Goal: Information Seeking & Learning: Learn about a topic

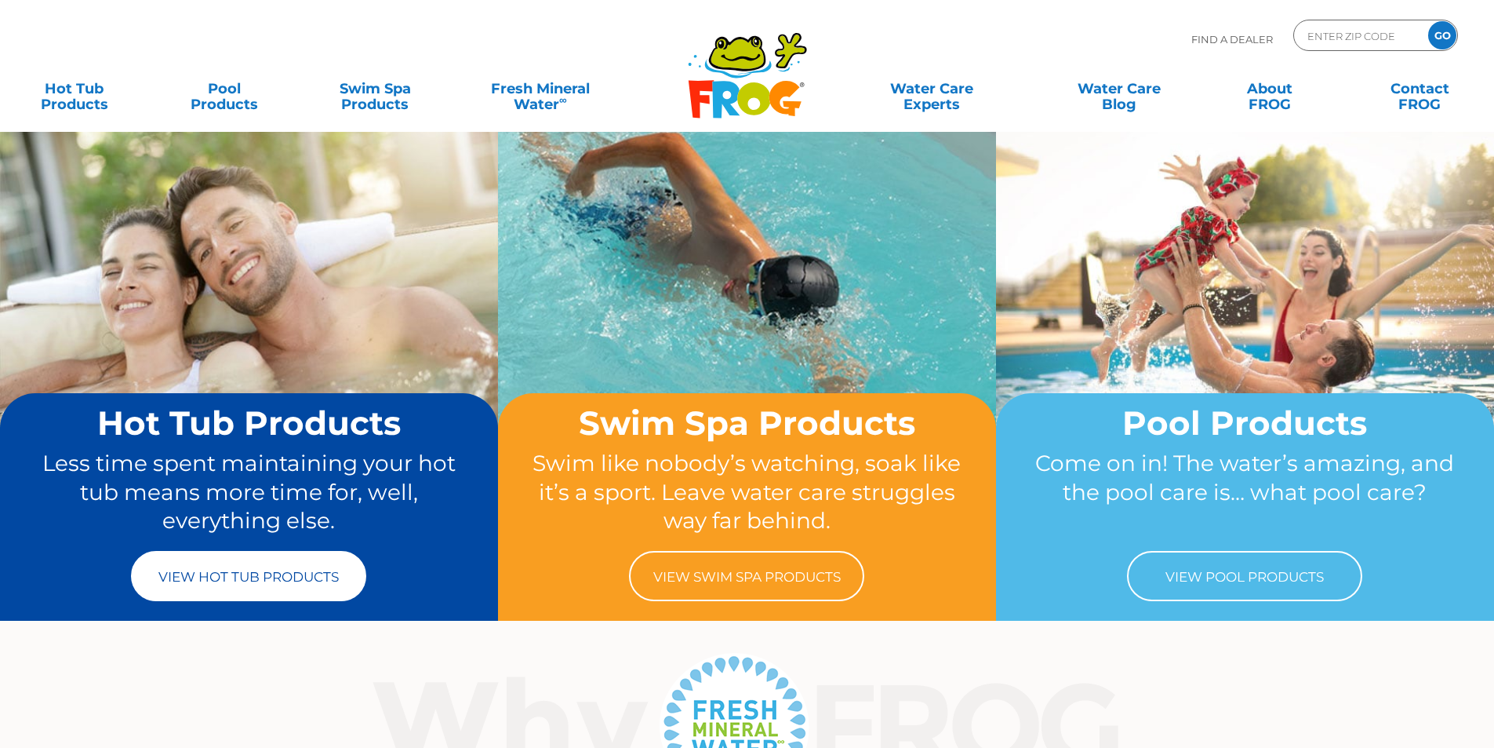
click at [245, 582] on link "View Hot Tub Products" at bounding box center [248, 576] width 235 height 50
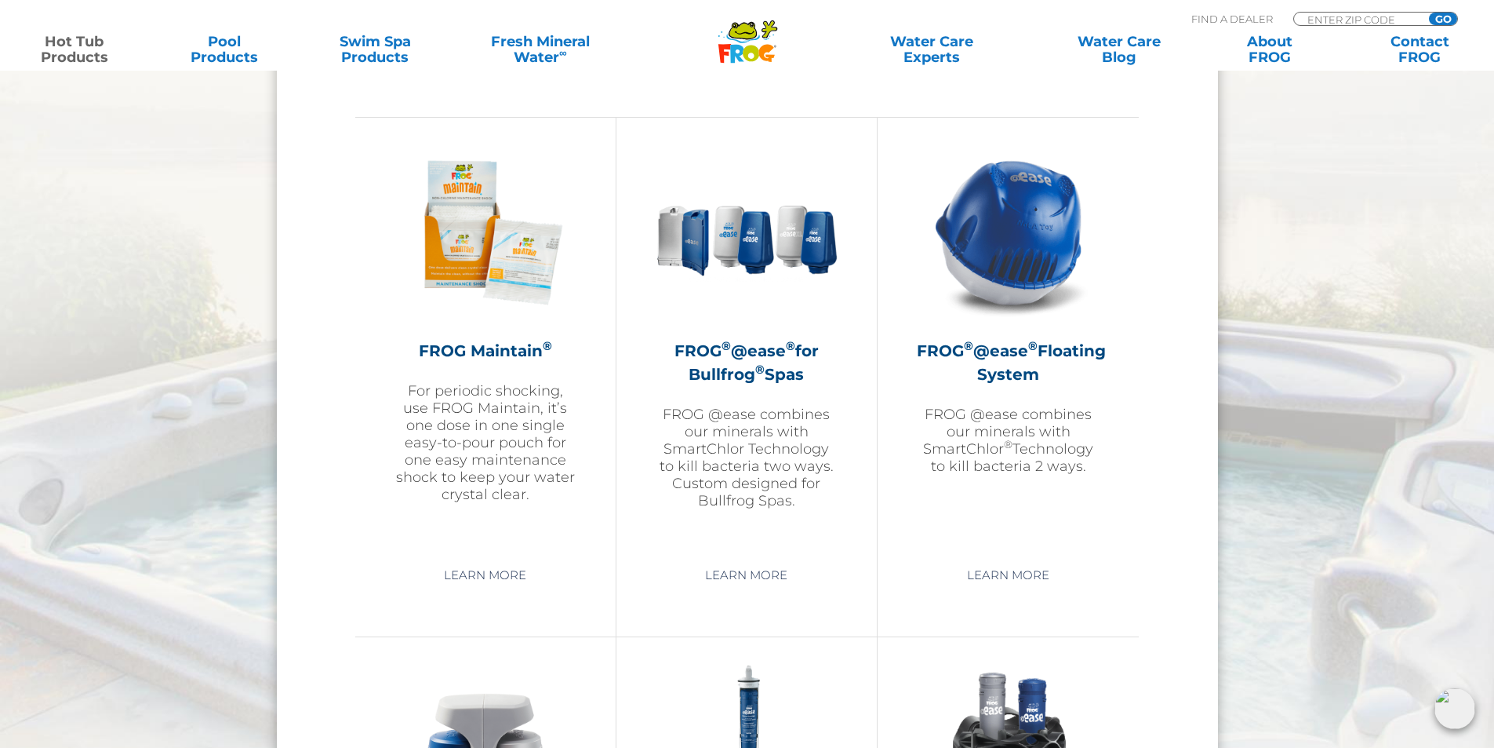
scroll to position [1726, 0]
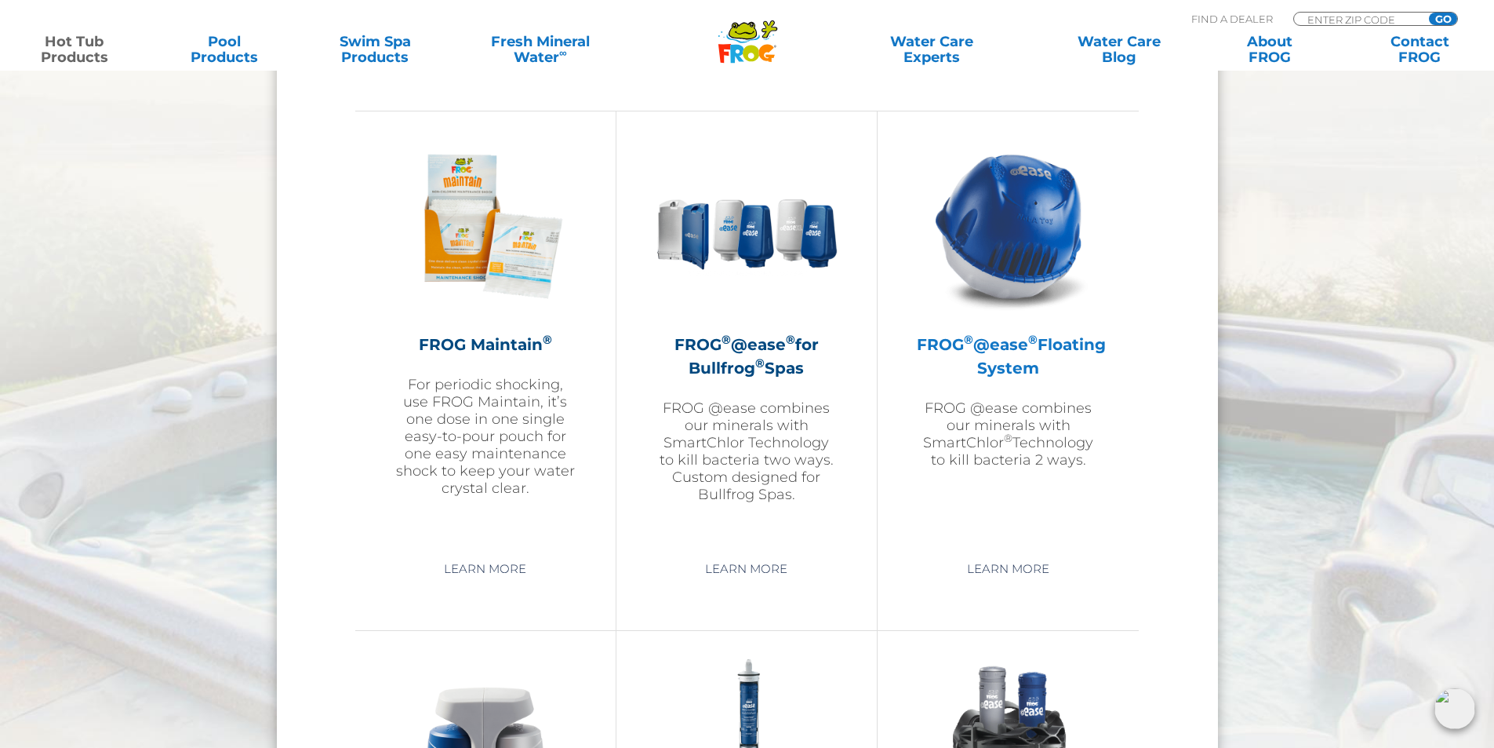
click at [1017, 362] on h2 "FROG ® @ease ® Floating System" at bounding box center [1008, 356] width 183 height 47
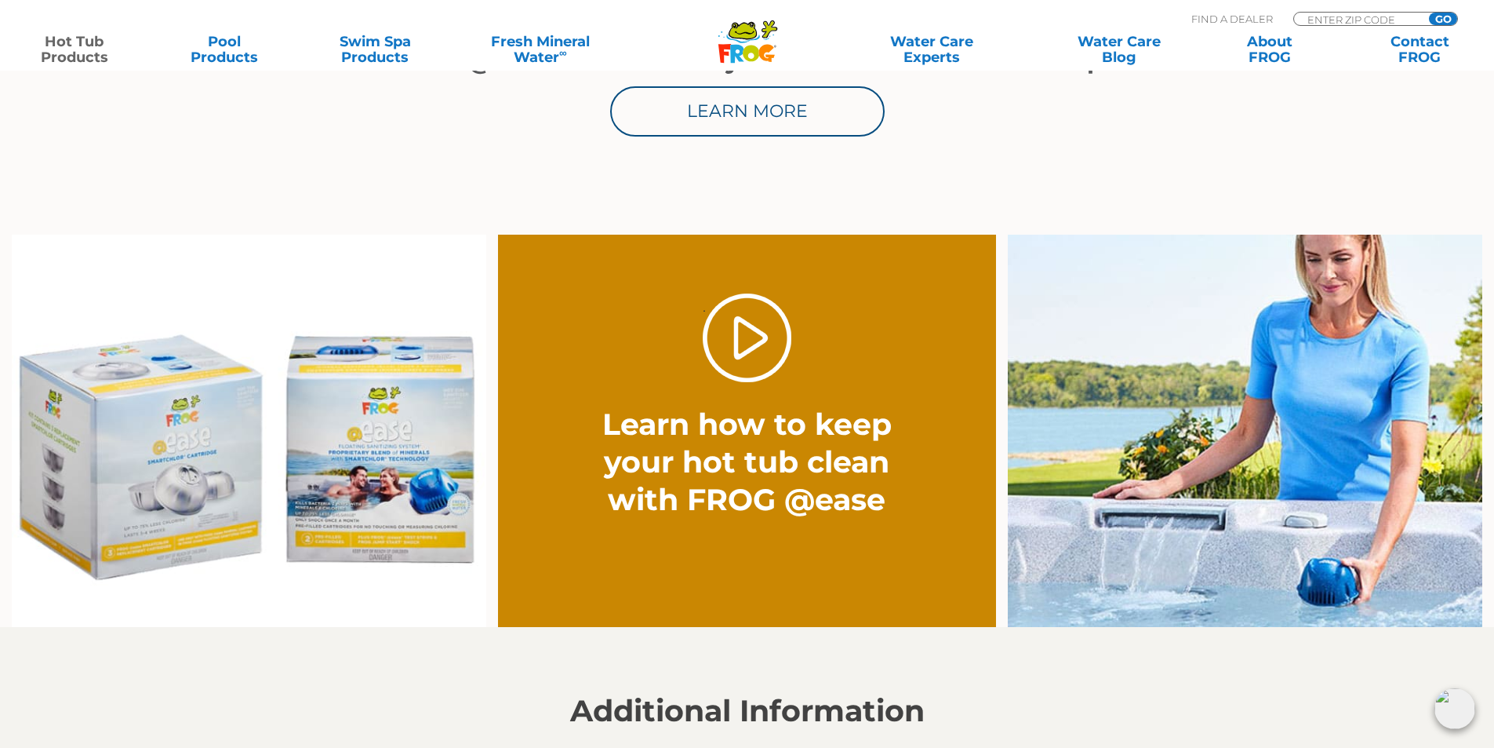
scroll to position [1020, 0]
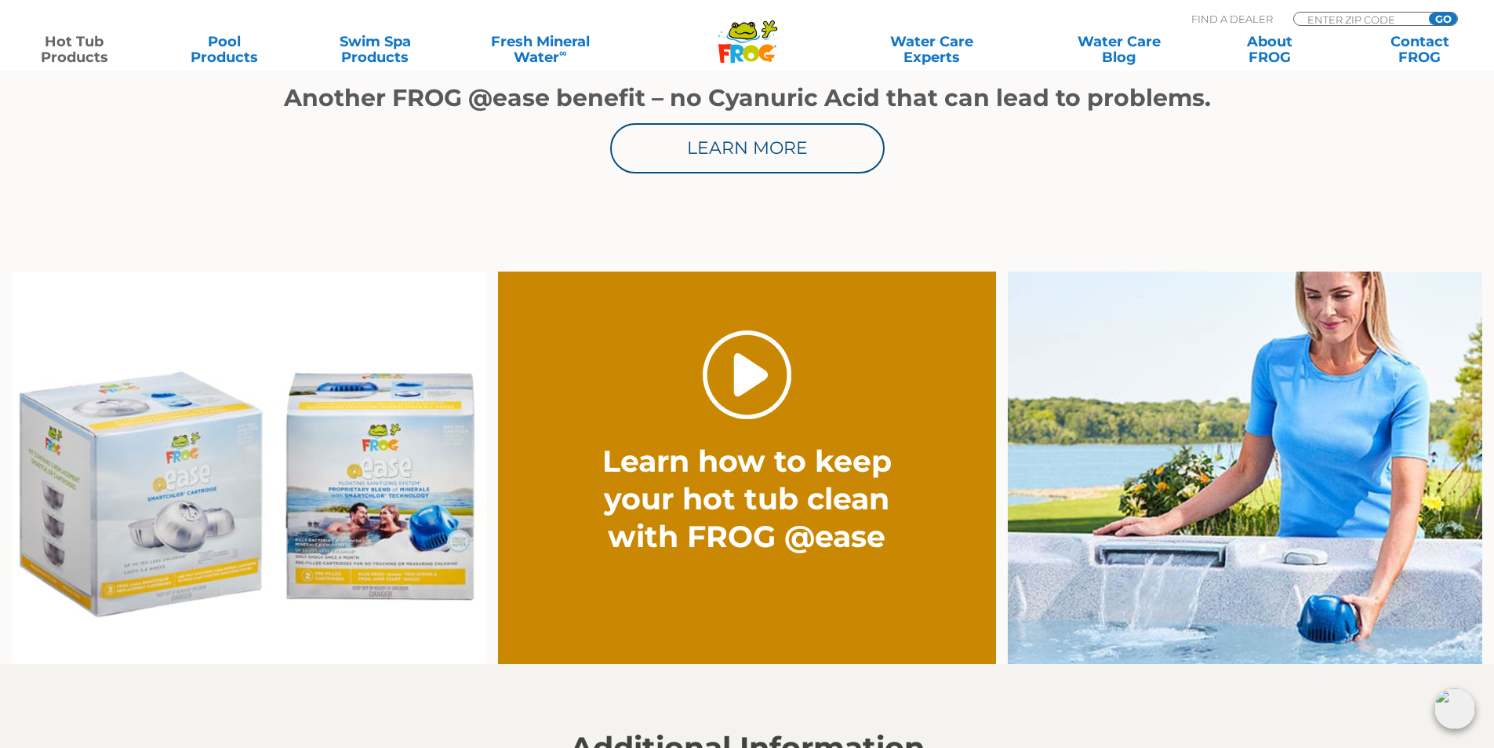
click at [750, 379] on link "." at bounding box center [747, 374] width 89 height 89
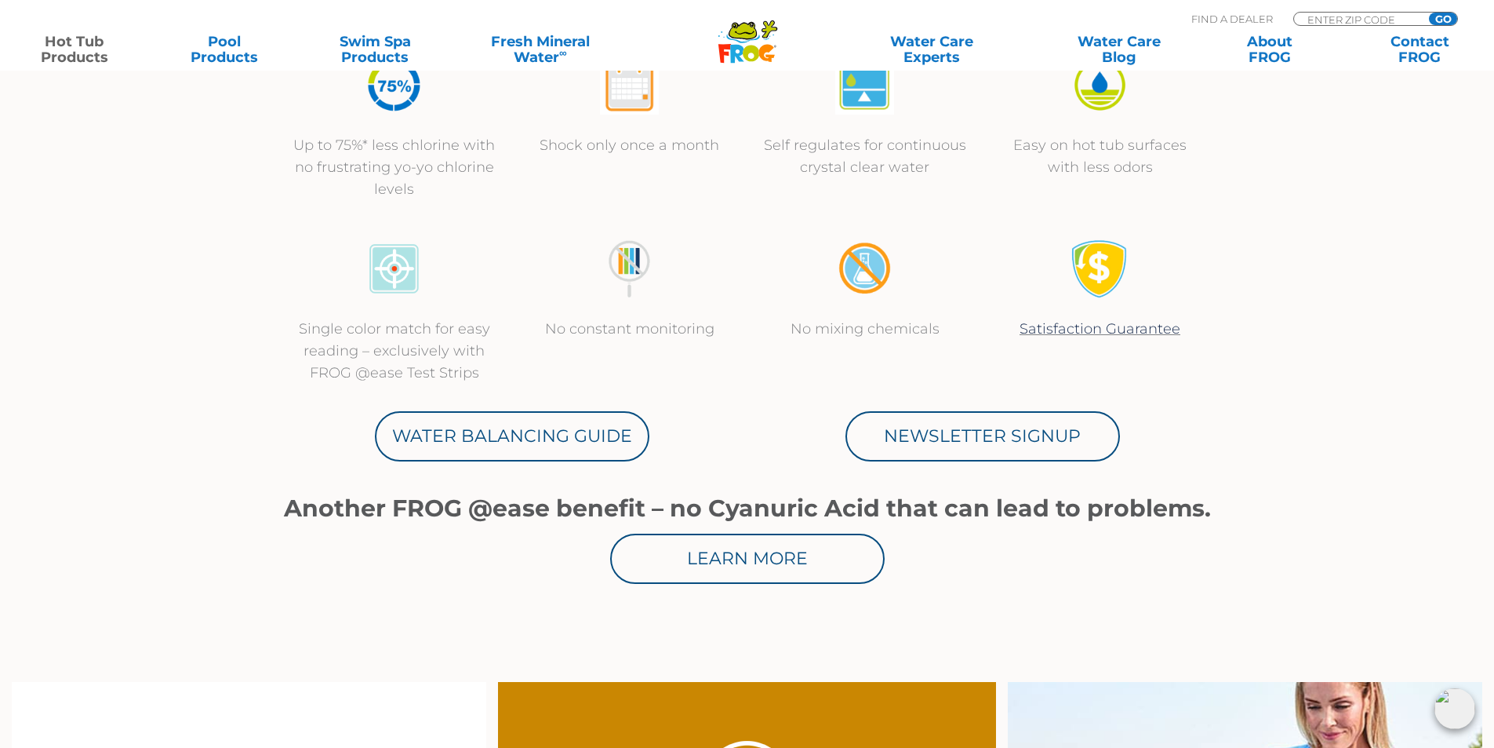
scroll to position [784, 0]
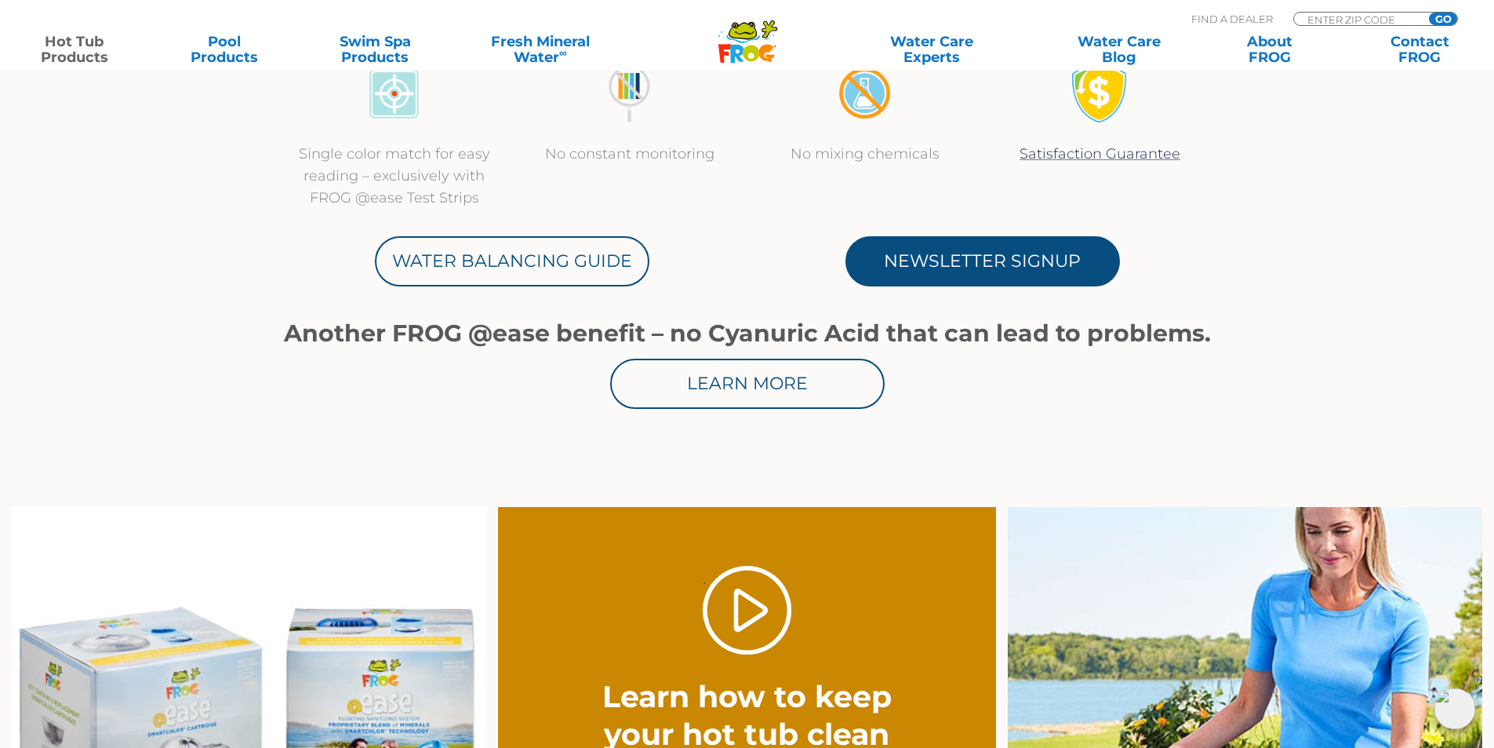
click at [974, 263] on link "Newsletter Signup" at bounding box center [983, 261] width 275 height 50
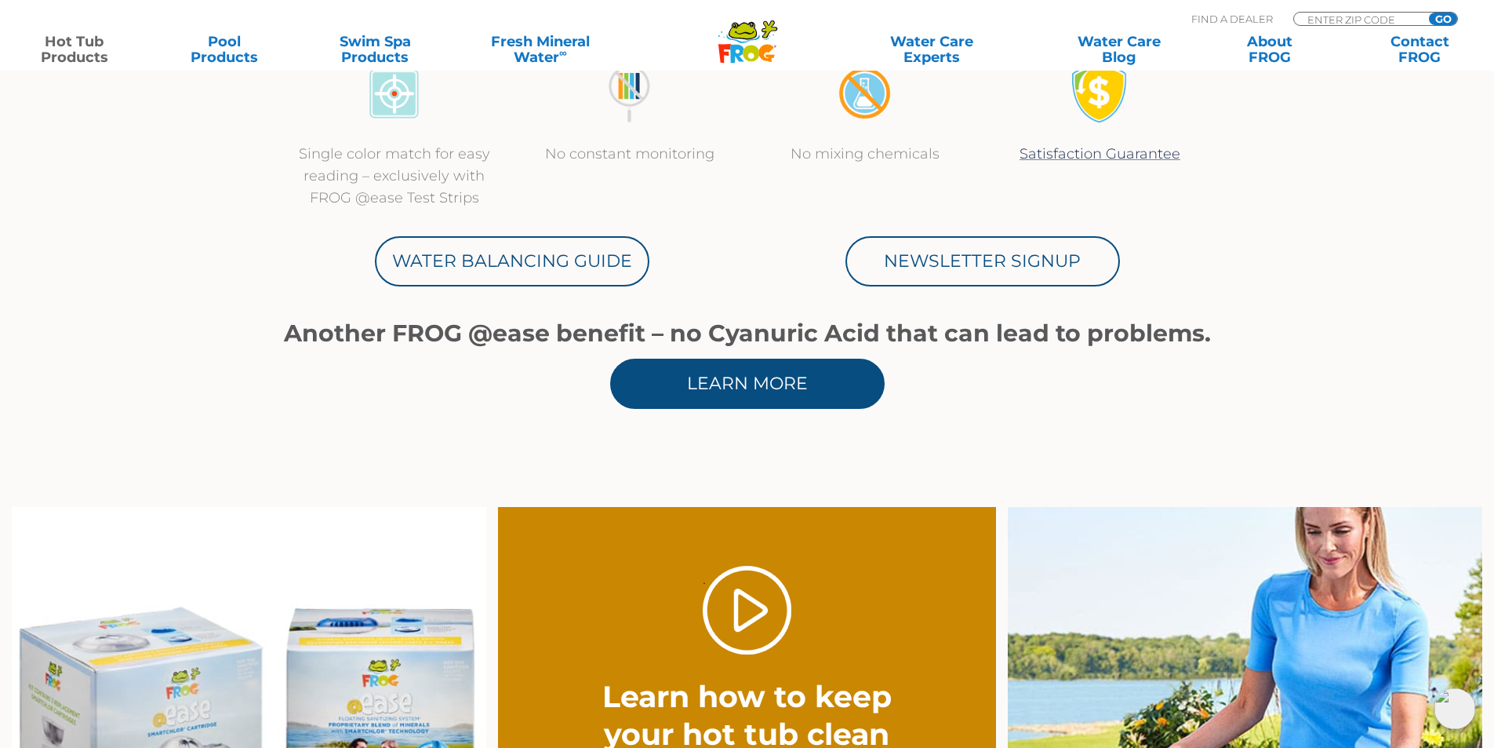
click at [708, 381] on link "Learn More" at bounding box center [747, 383] width 275 height 50
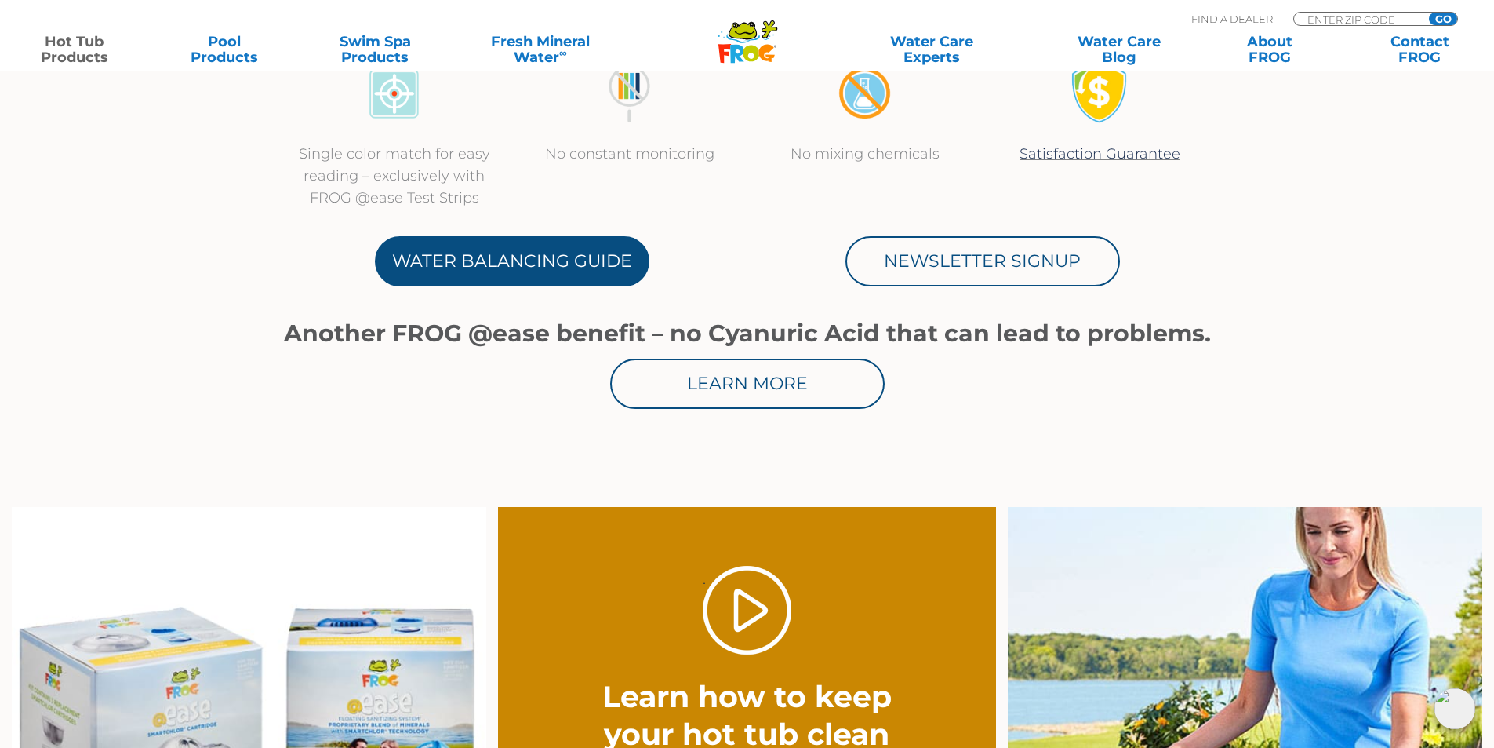
click at [490, 263] on link "Water Balancing Guide" at bounding box center [512, 261] width 275 height 50
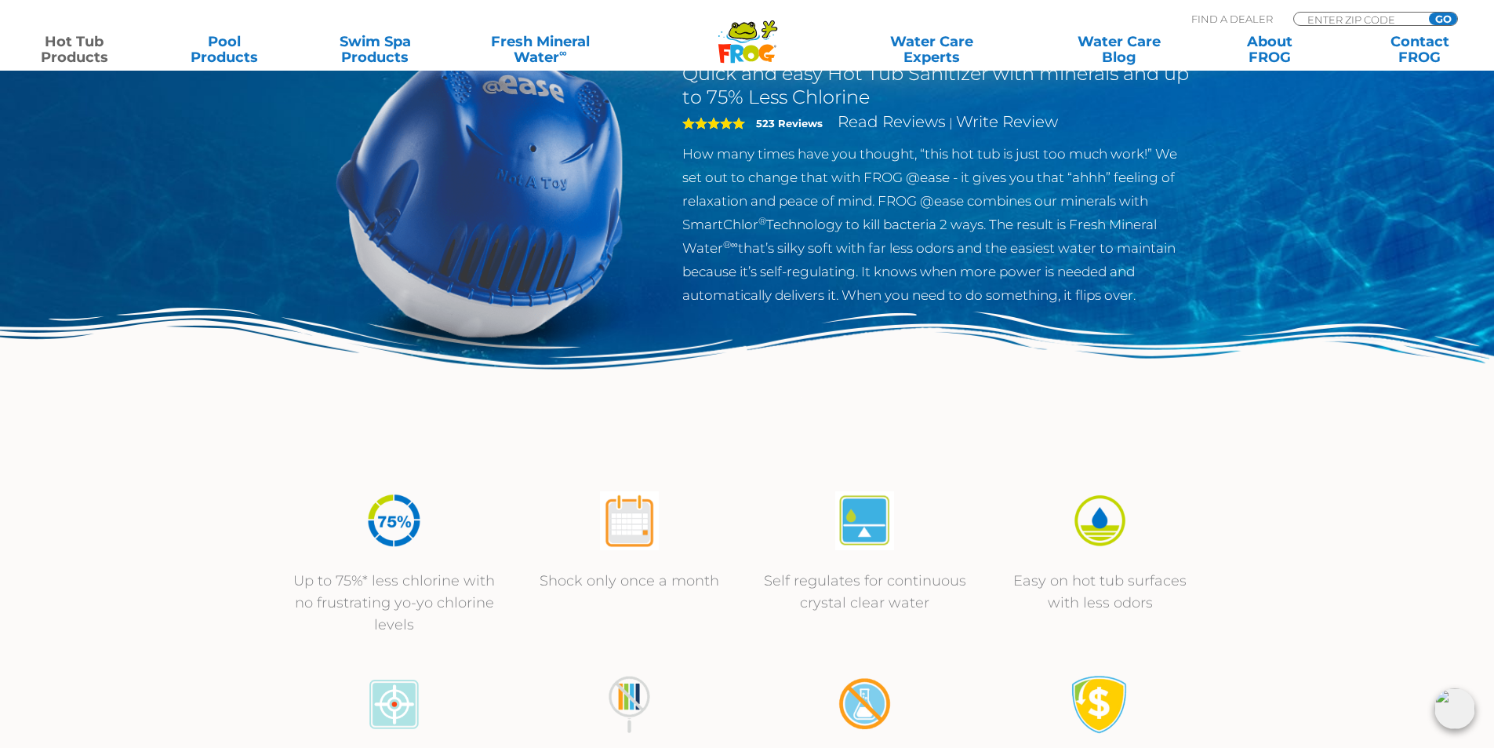
scroll to position [0, 0]
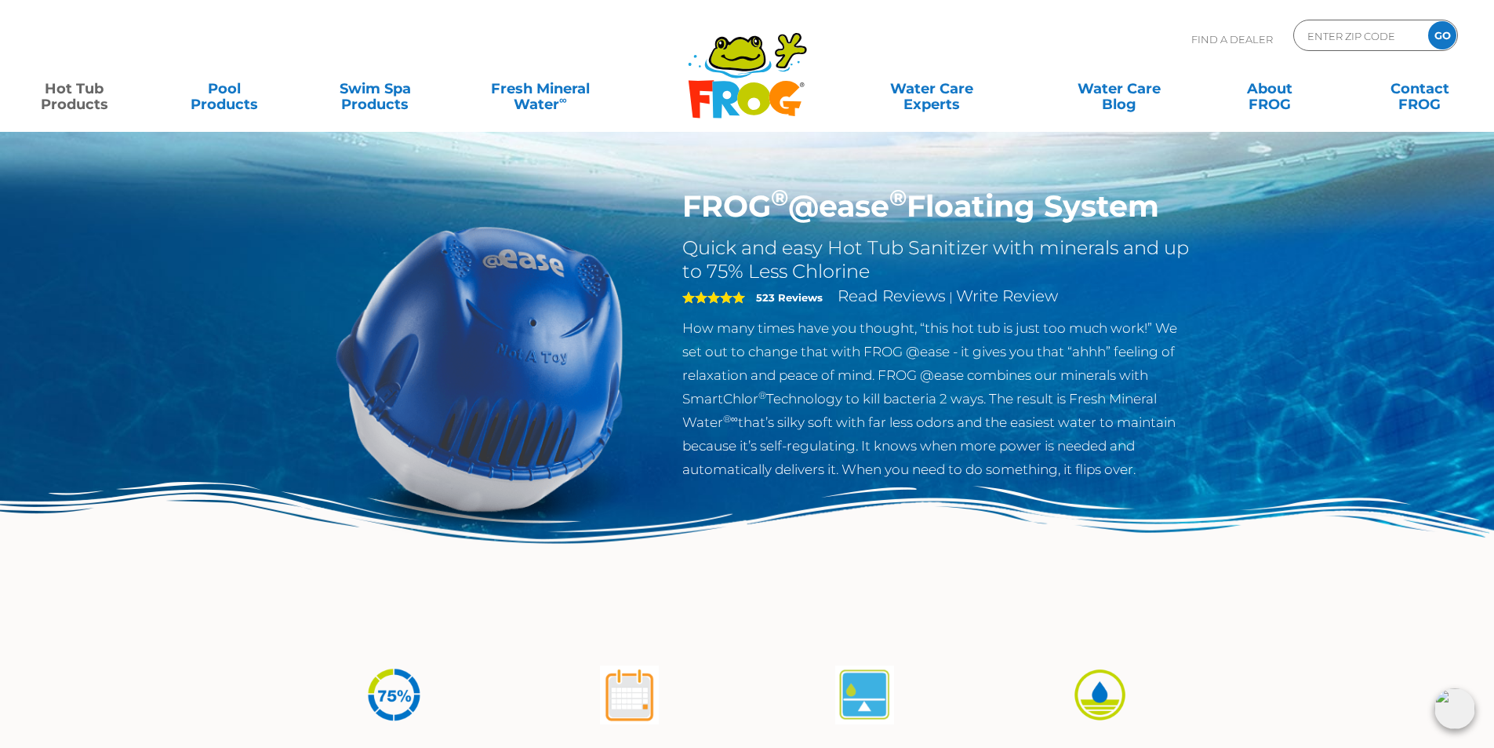
click at [766, 79] on icon ".st130{clip-path:url(#SVGID_2_);fill-rule:evenodd;clip-rule:evenodd;fill:#C3CC0…" at bounding box center [747, 75] width 121 height 88
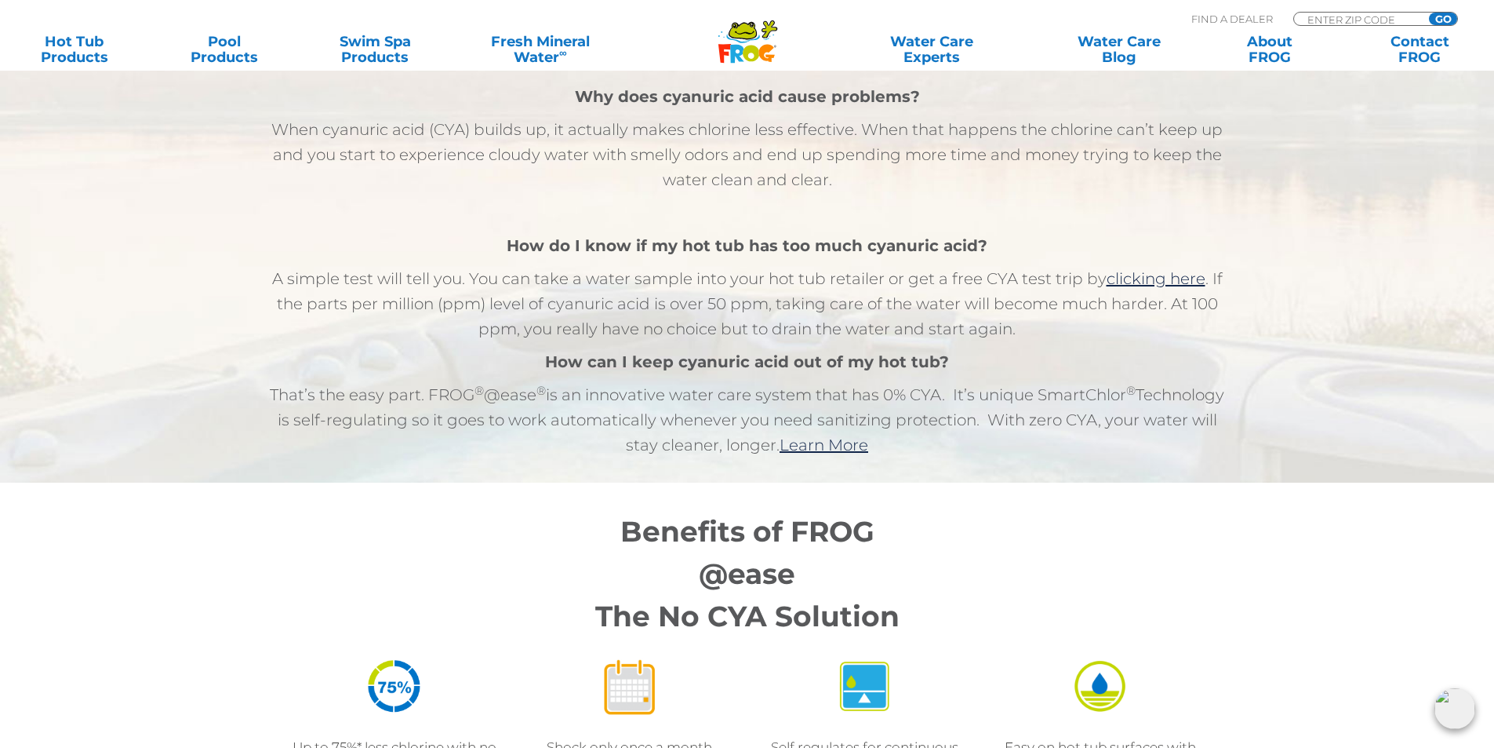
scroll to position [1098, 0]
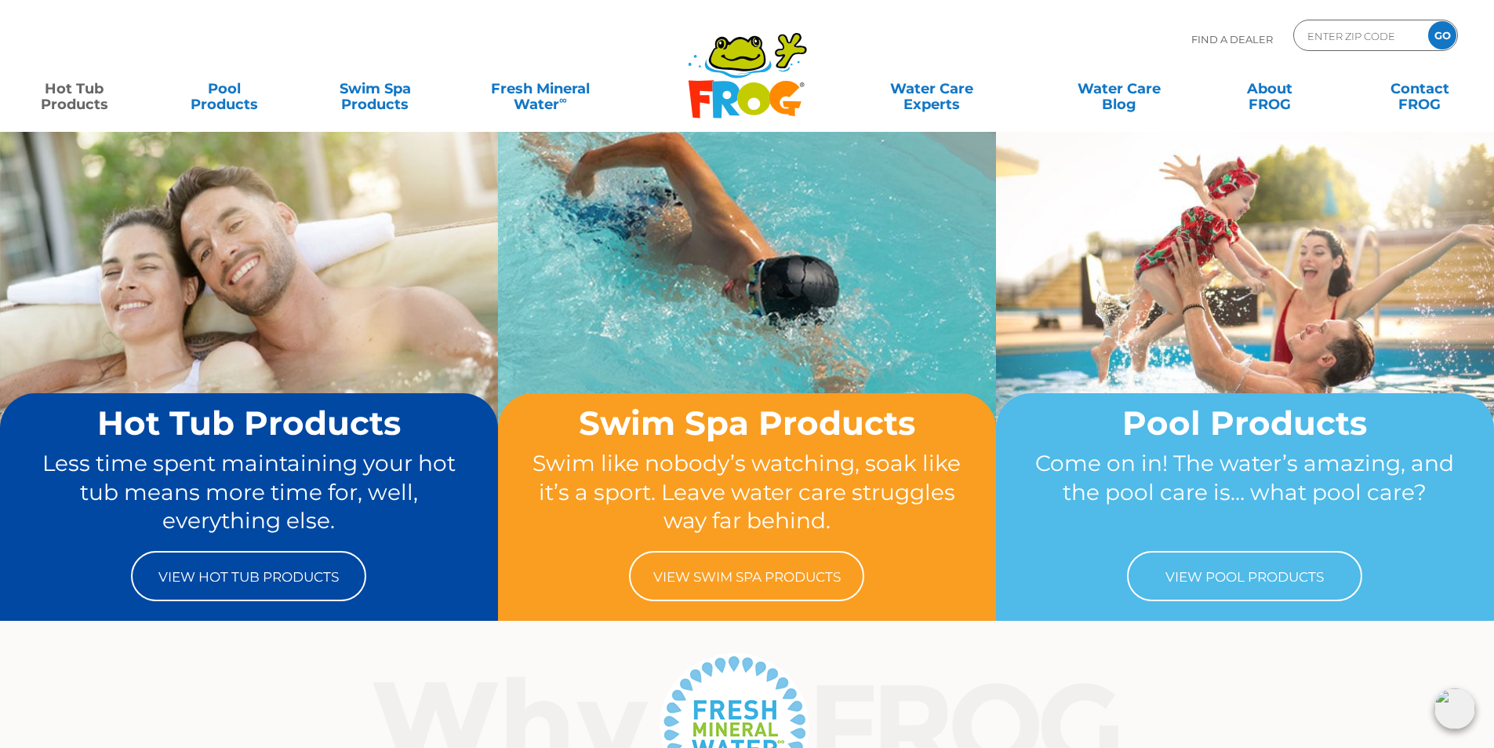
click at [75, 87] on link "Hot Tub Products" at bounding box center [74, 88] width 117 height 31
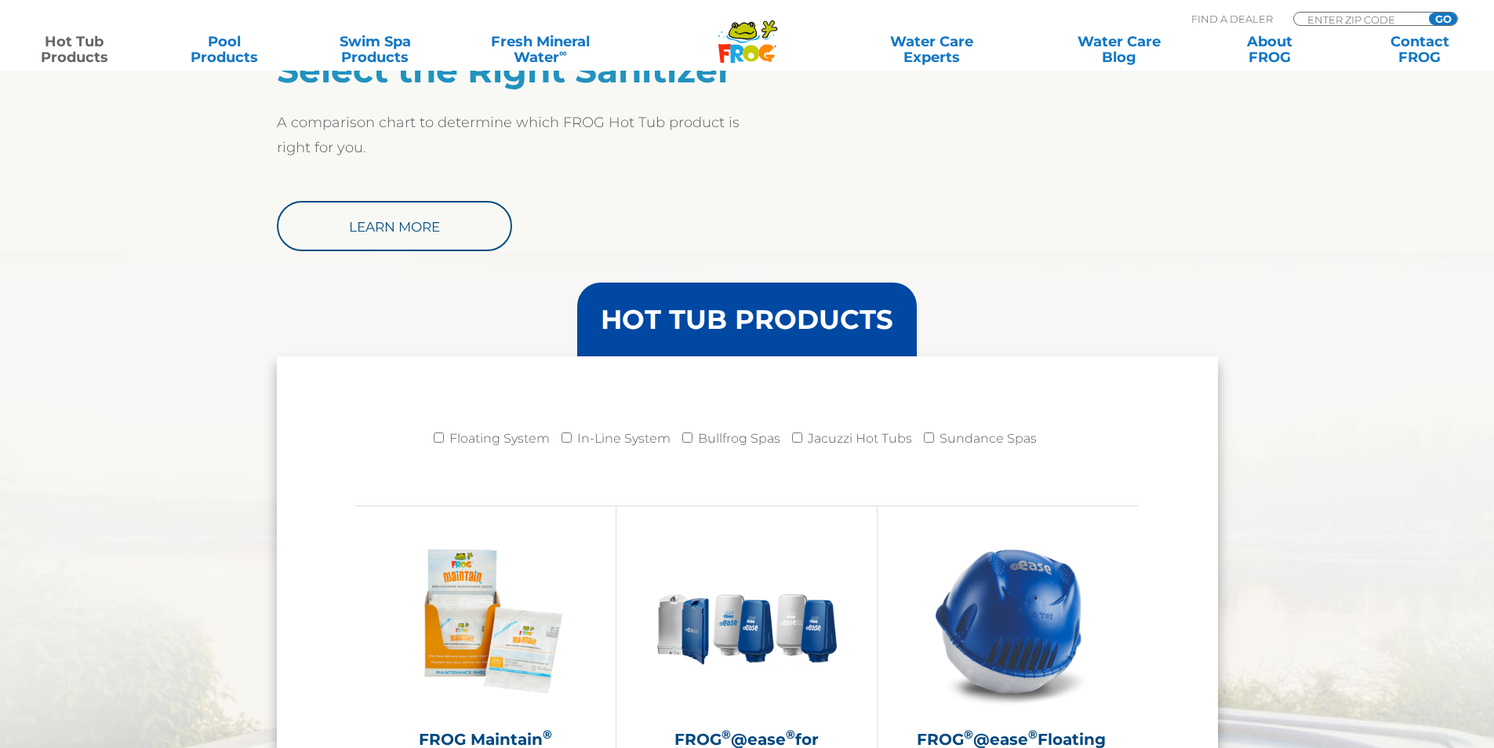
scroll to position [1569, 0]
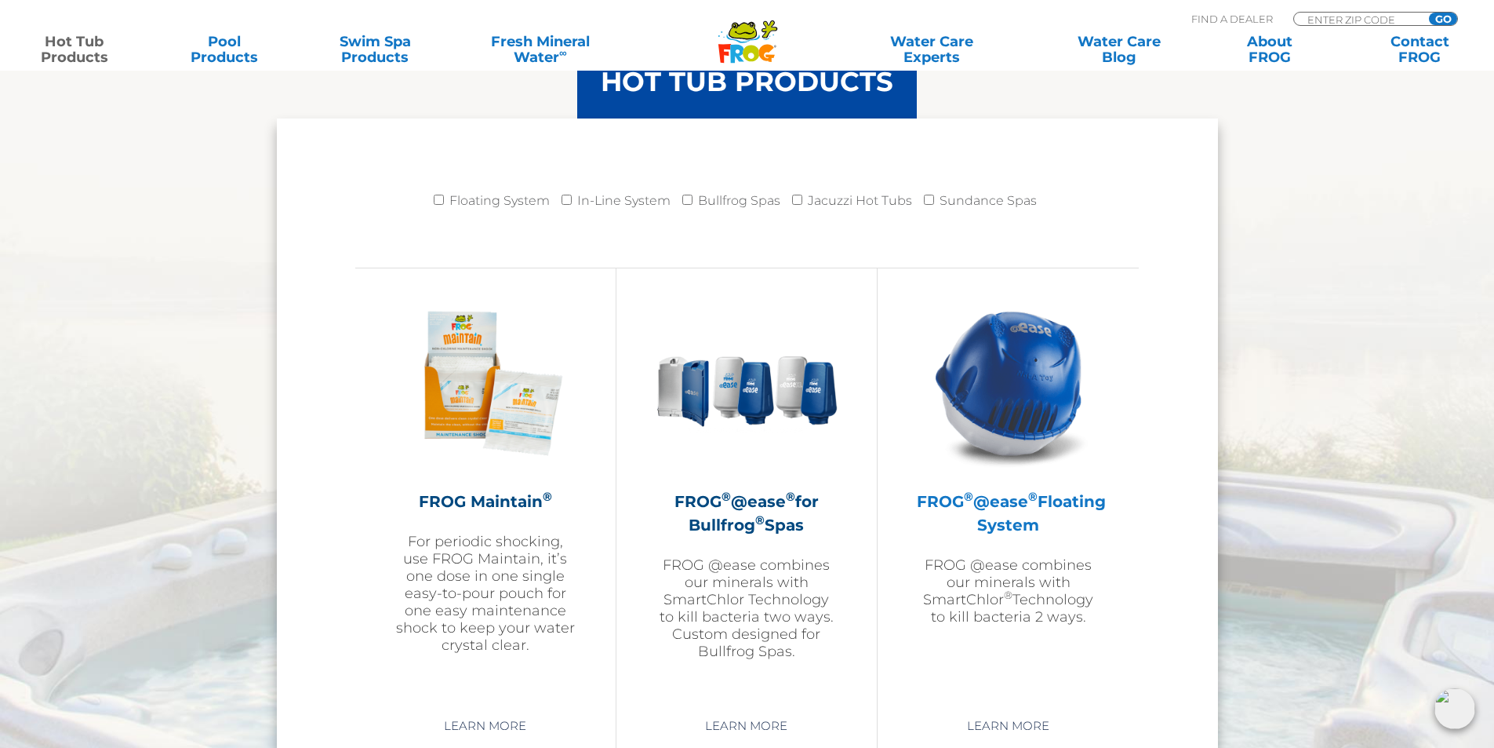
click at [974, 499] on sup "®" at bounding box center [968, 496] width 9 height 15
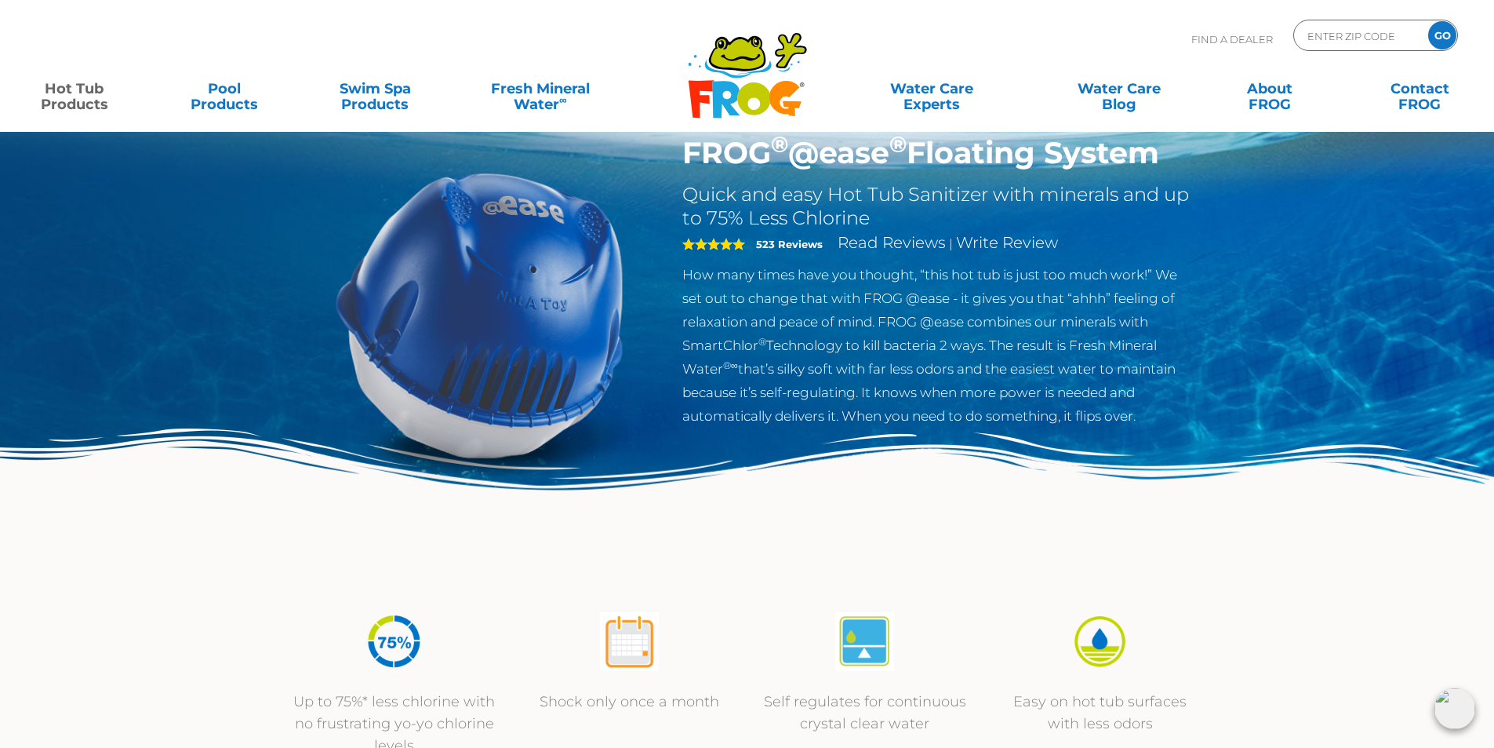
scroll to position [157, 0]
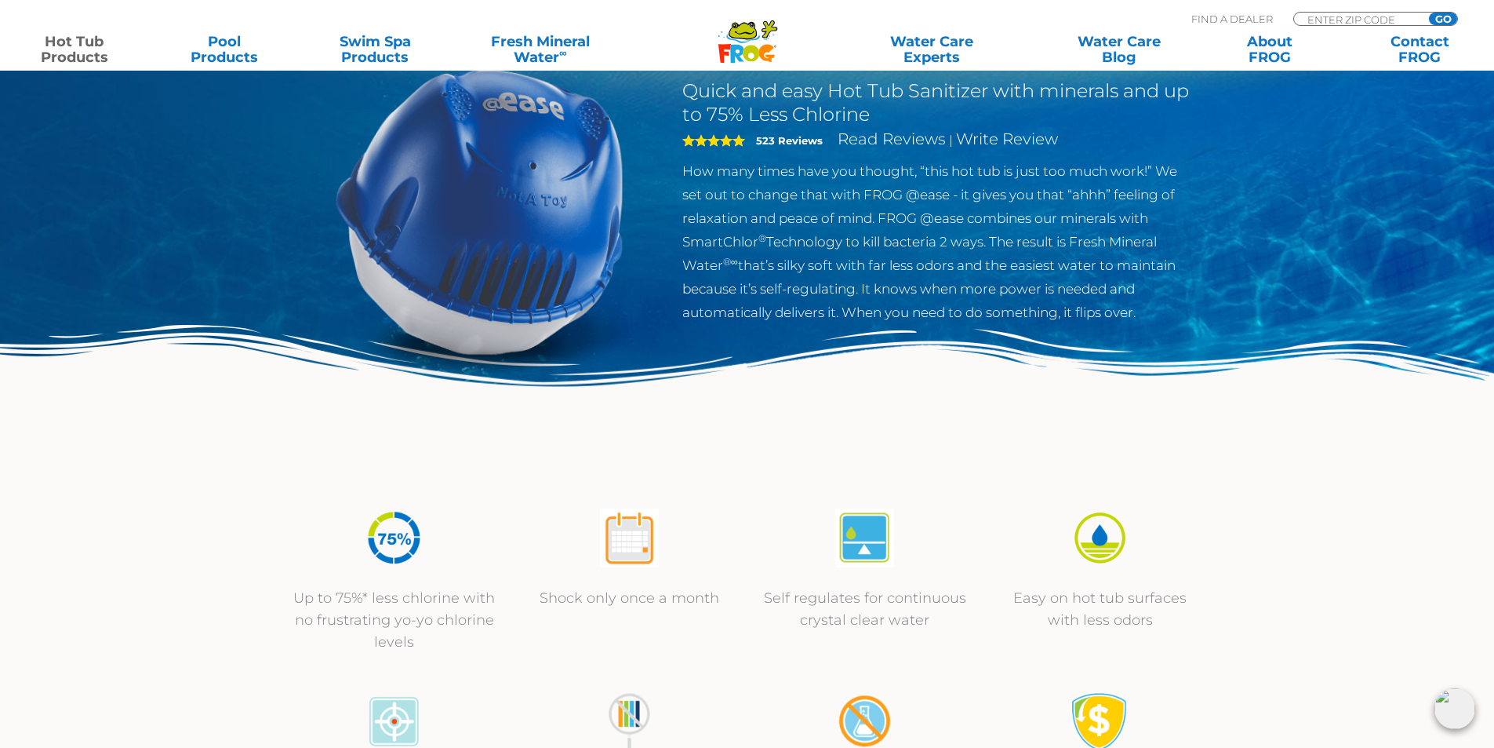
click at [175, 228] on div "FROG ® @ease ® Floating System Quick and easy Hot Tub Sanitizer with minerals a…" at bounding box center [747, 166] width 1494 height 646
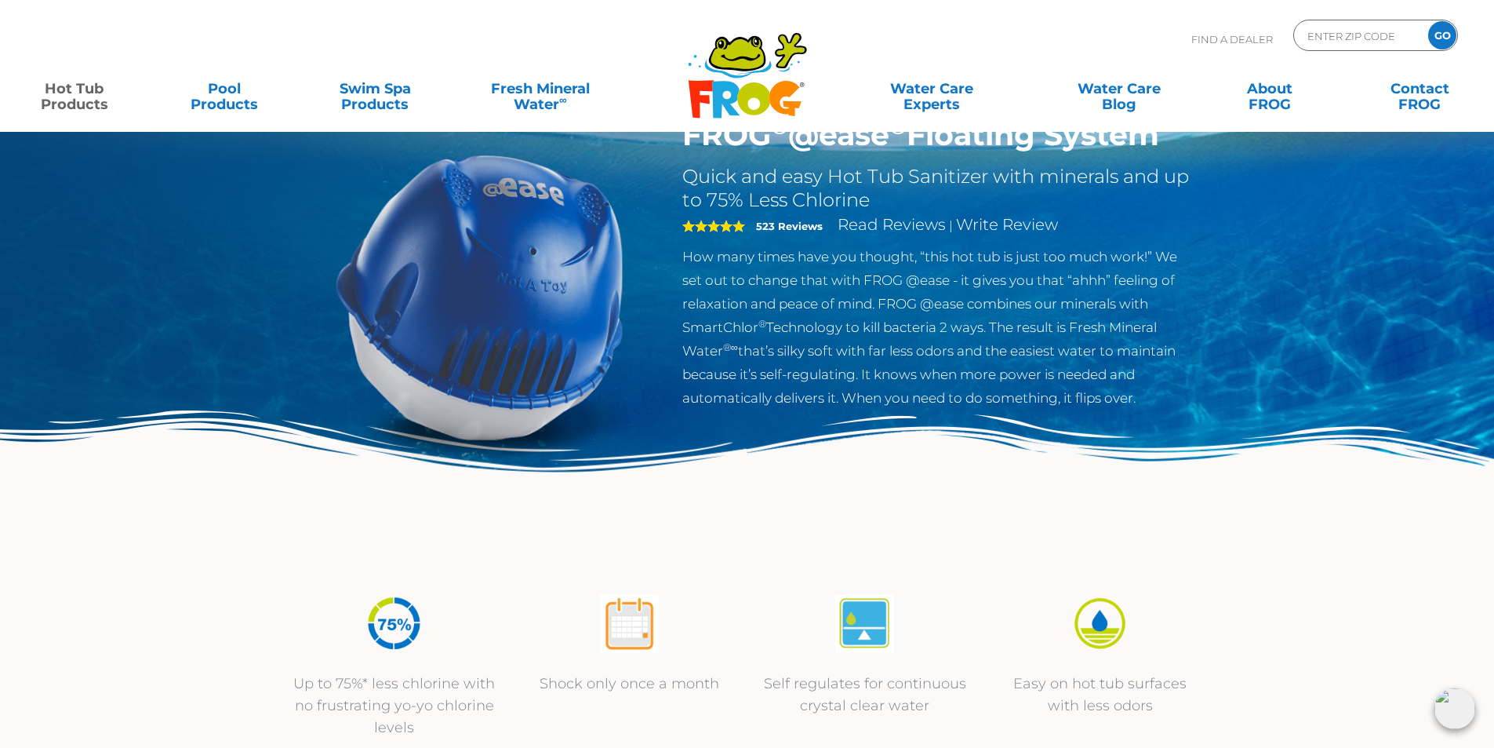
scroll to position [0, 0]
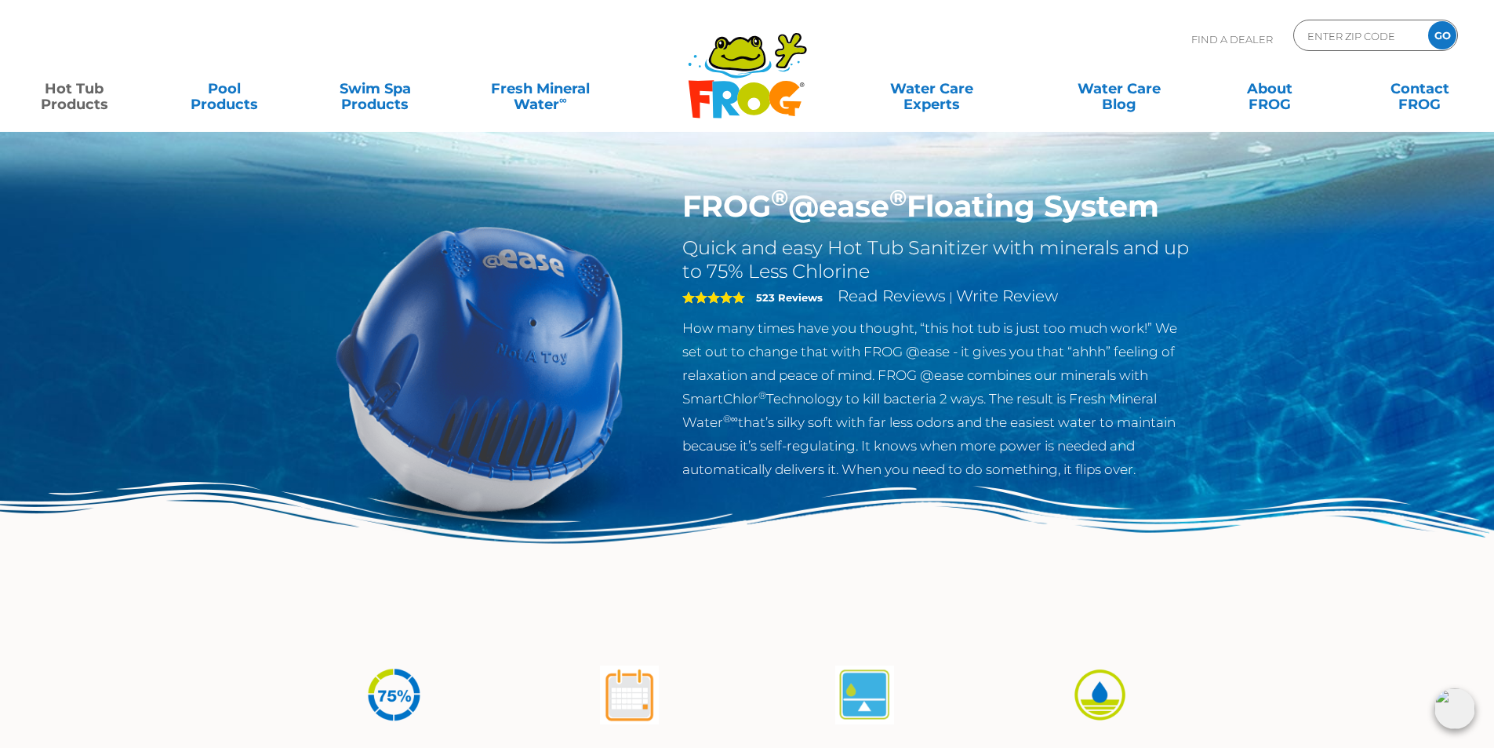
click at [181, 376] on div "FROG ® @ease ® Floating System Quick and easy Hot Tub Sanitizer with minerals a…" at bounding box center [747, 323] width 1494 height 646
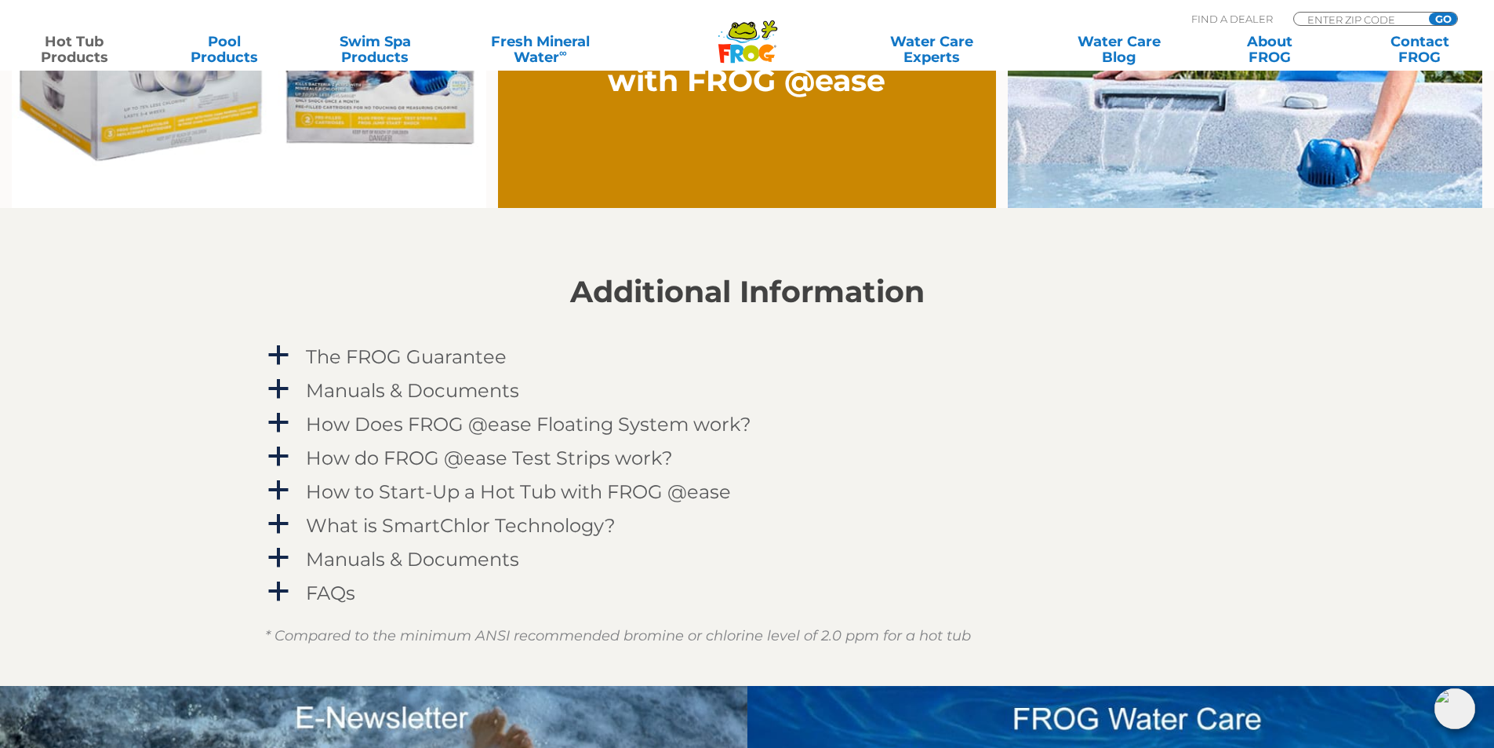
scroll to position [1490, 0]
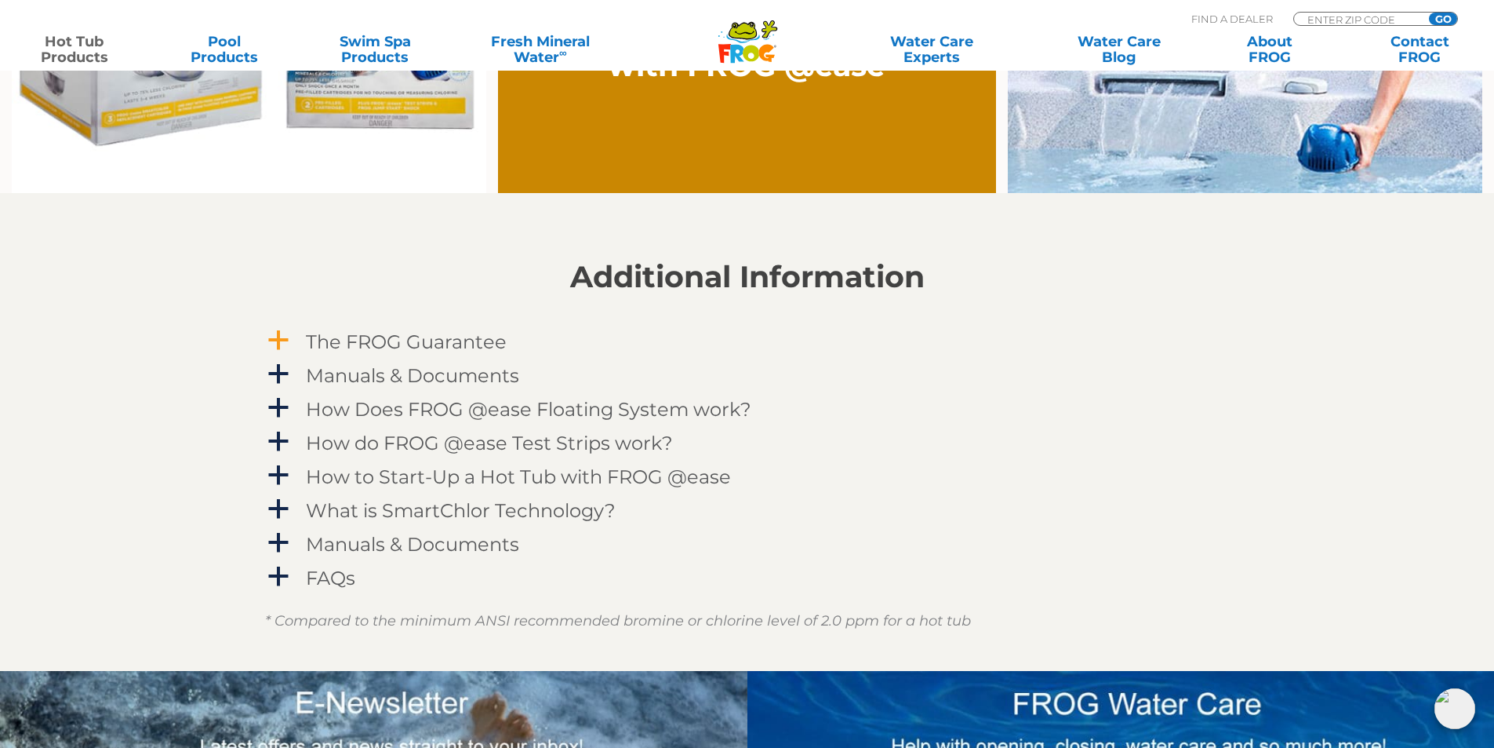
click at [285, 334] on span "a" at bounding box center [279, 341] width 24 height 24
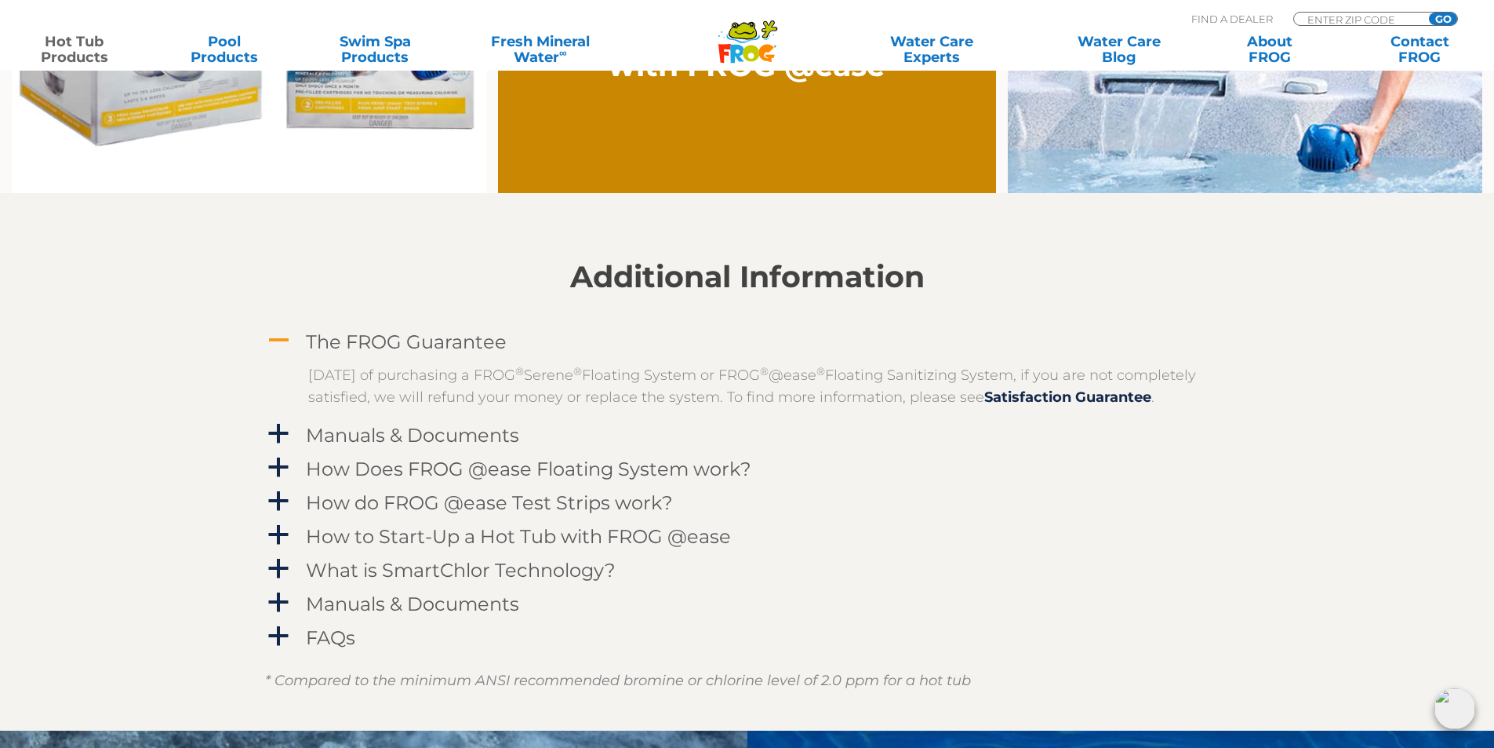
click at [285, 334] on span "A" at bounding box center [279, 341] width 24 height 24
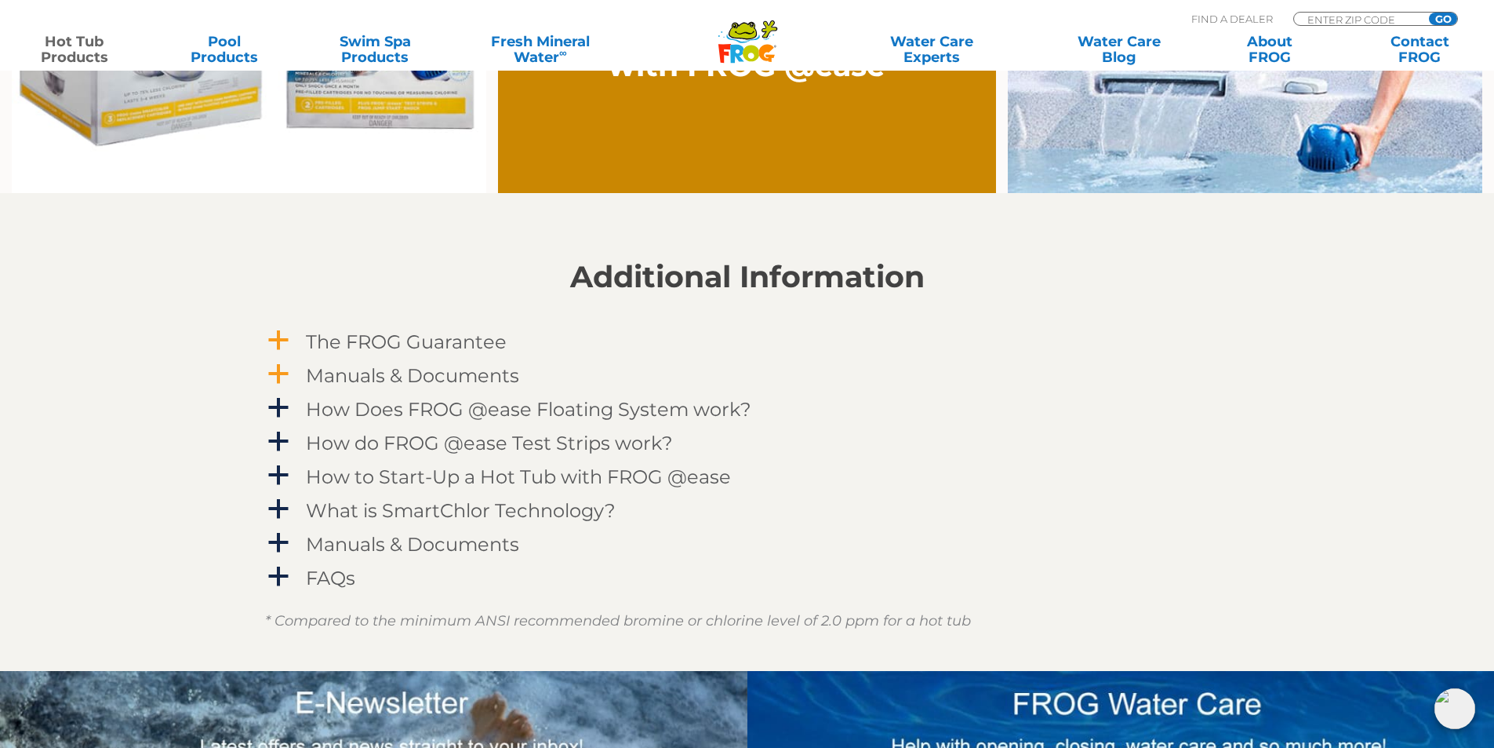
click at [278, 373] on span "a" at bounding box center [279, 374] width 24 height 24
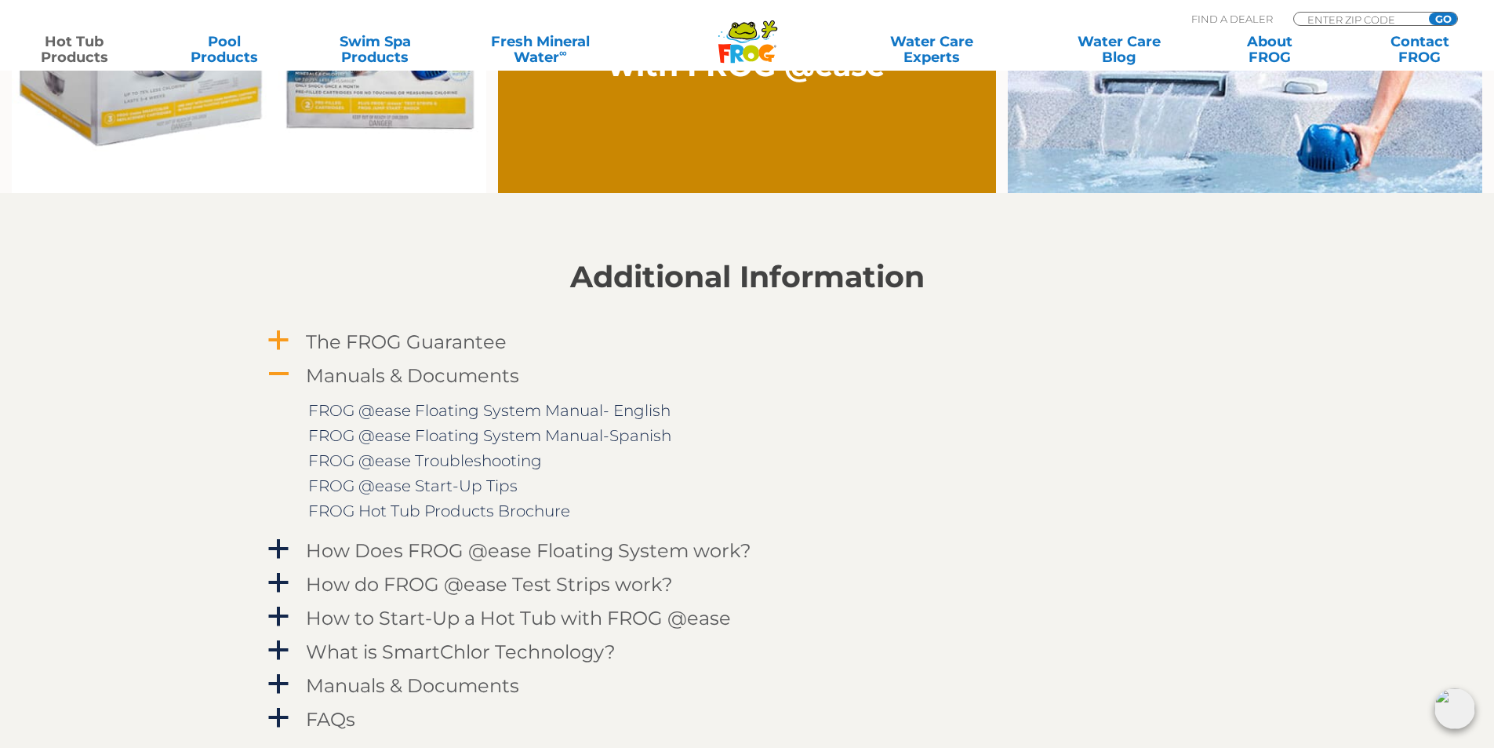
click at [278, 373] on span "A" at bounding box center [279, 374] width 24 height 24
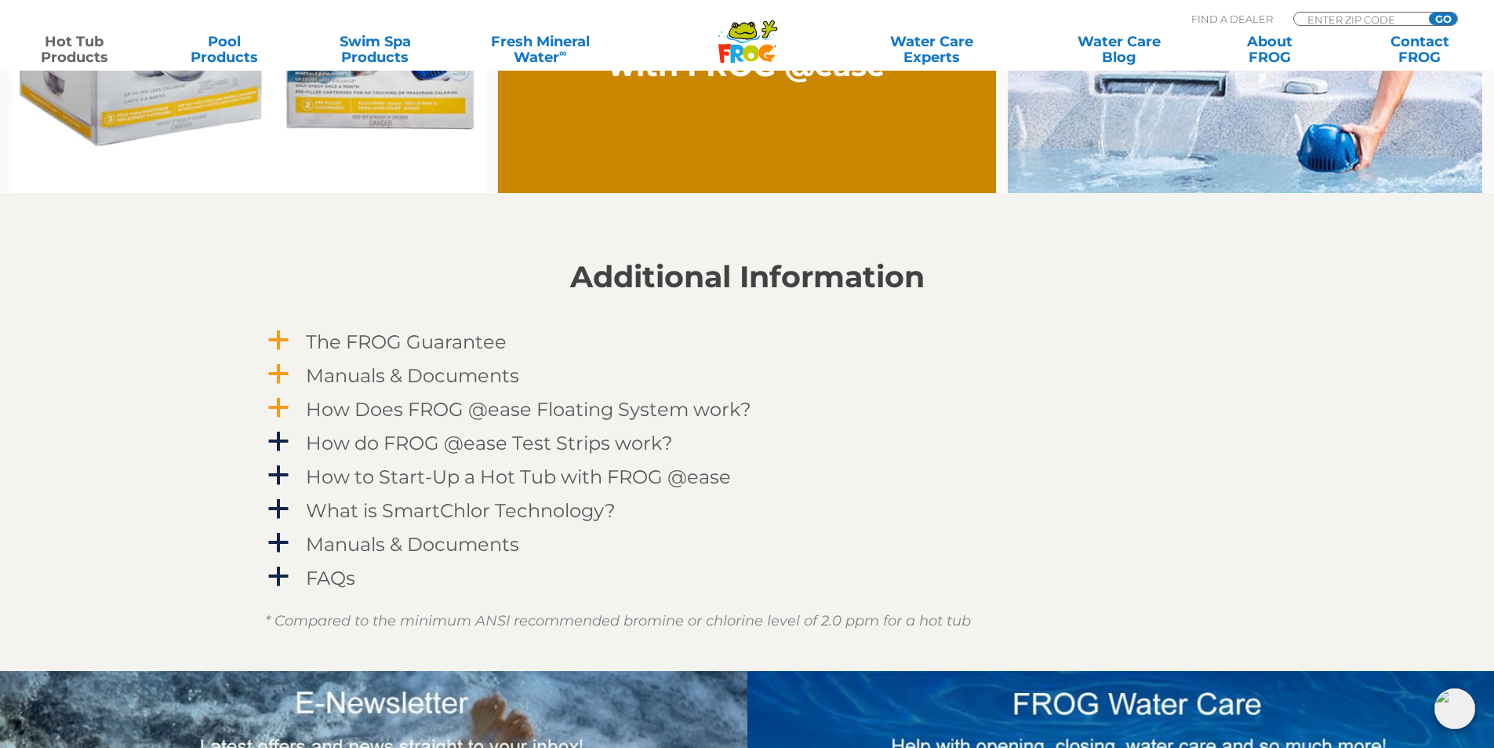
click at [275, 402] on span "a" at bounding box center [279, 408] width 24 height 24
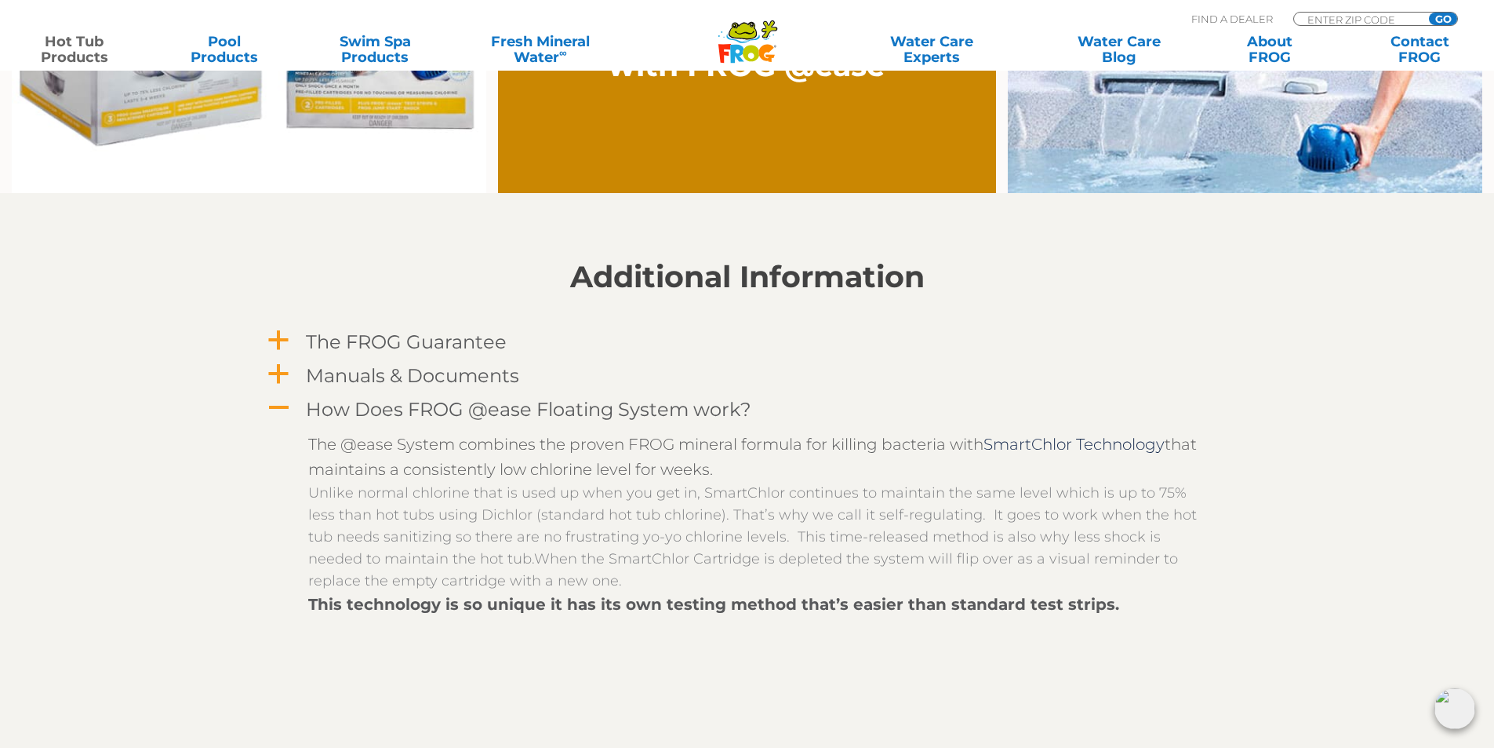
click at [275, 402] on span "A" at bounding box center [279, 408] width 24 height 24
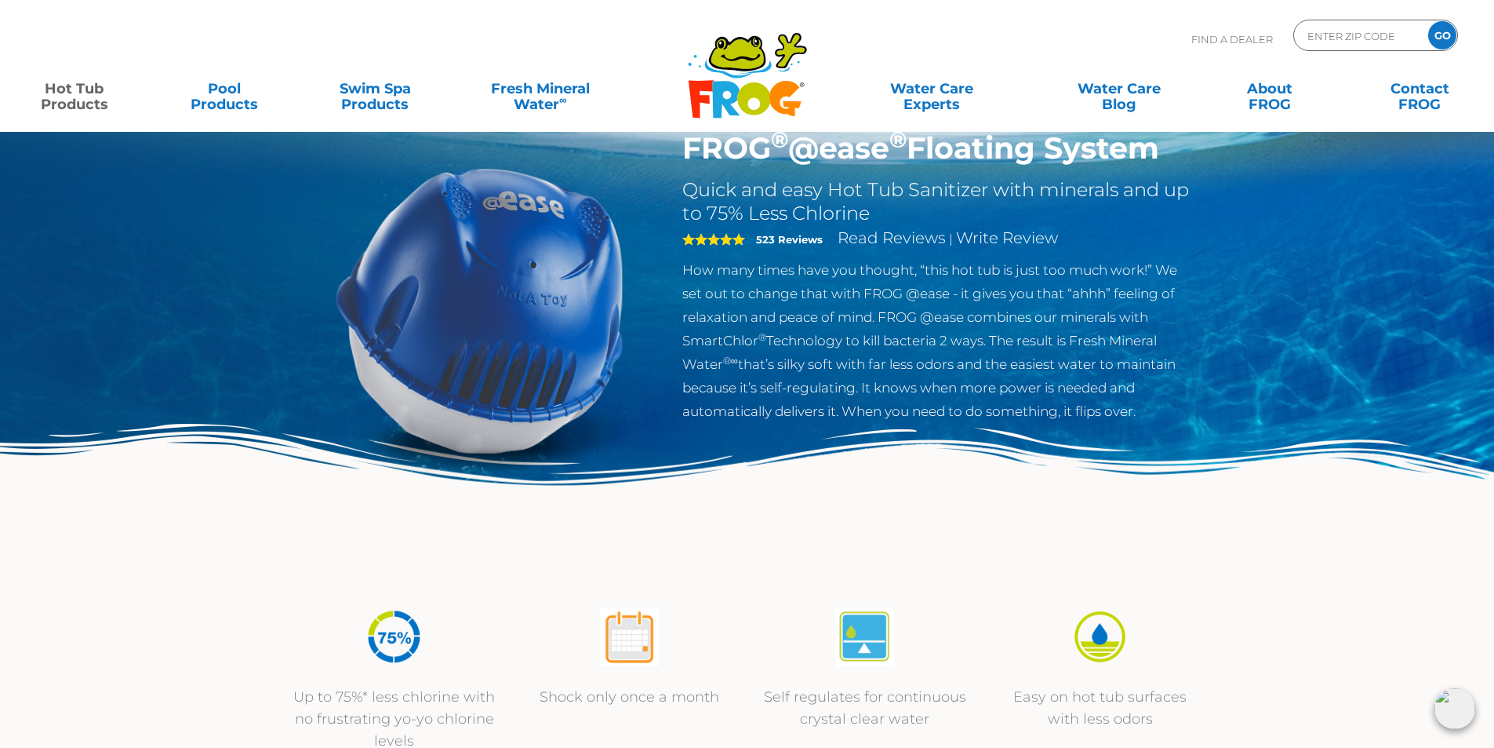
scroll to position [0, 0]
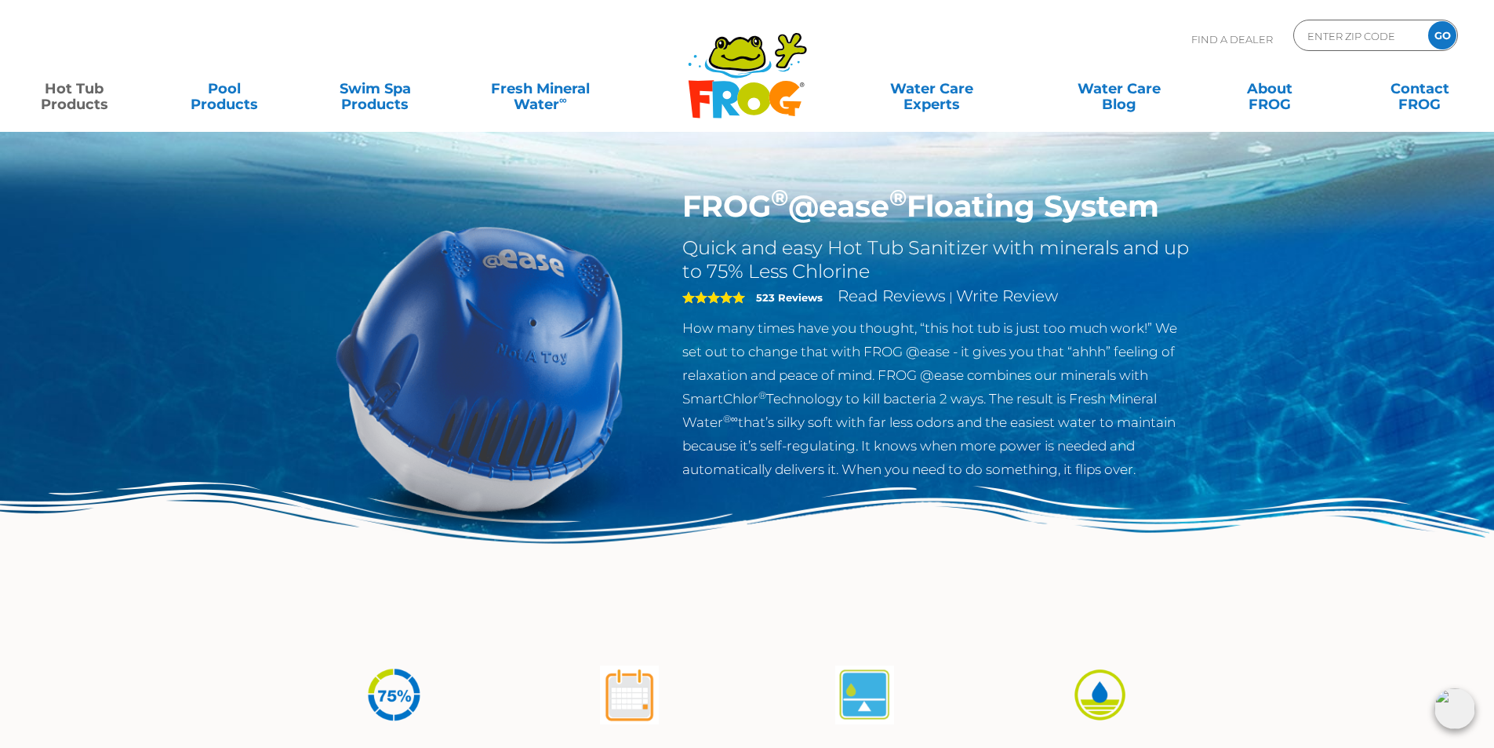
click at [269, 397] on div "FROG ® @ease ® Floating System Quick and easy Hot Tub Sanitizer with minerals a…" at bounding box center [747, 323] width 1494 height 646
